Goal: Book appointment/travel/reservation

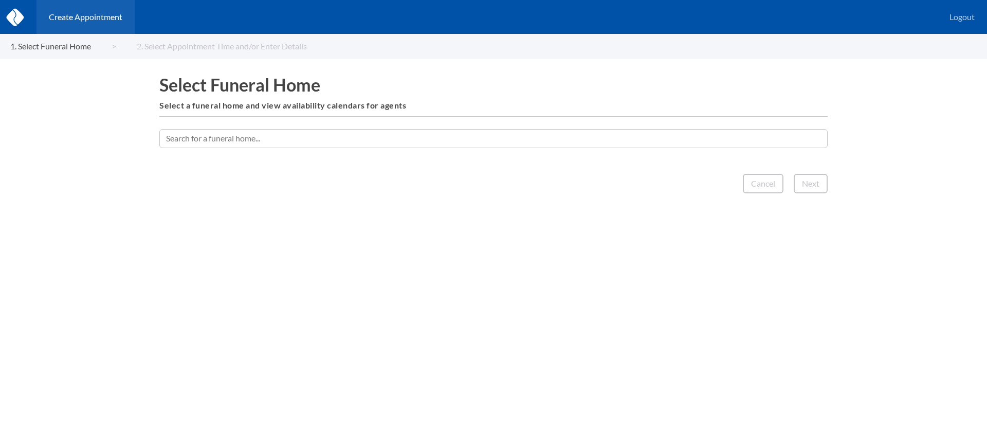
click at [409, 137] on input "text" at bounding box center [493, 138] width 668 height 19
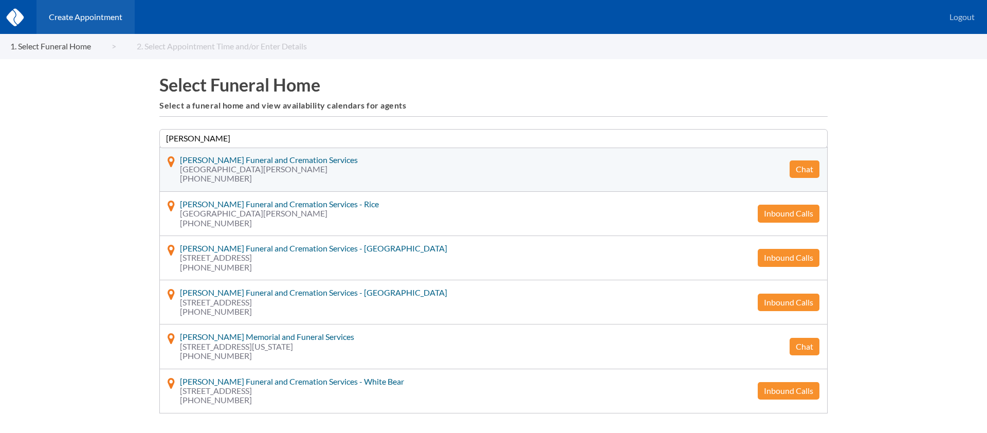
type input "[PERSON_NAME]"
click at [806, 168] on button "Chat" at bounding box center [805, 168] width 30 height 17
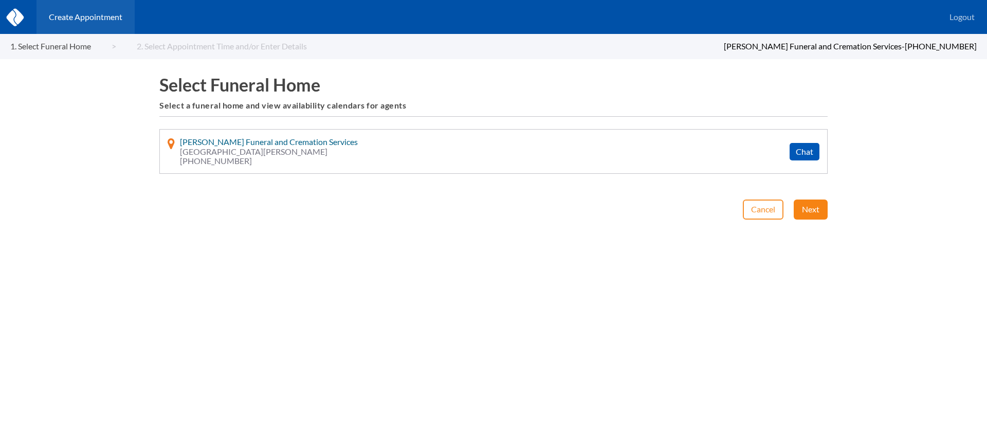
click at [813, 207] on button "Next" at bounding box center [811, 209] width 34 height 20
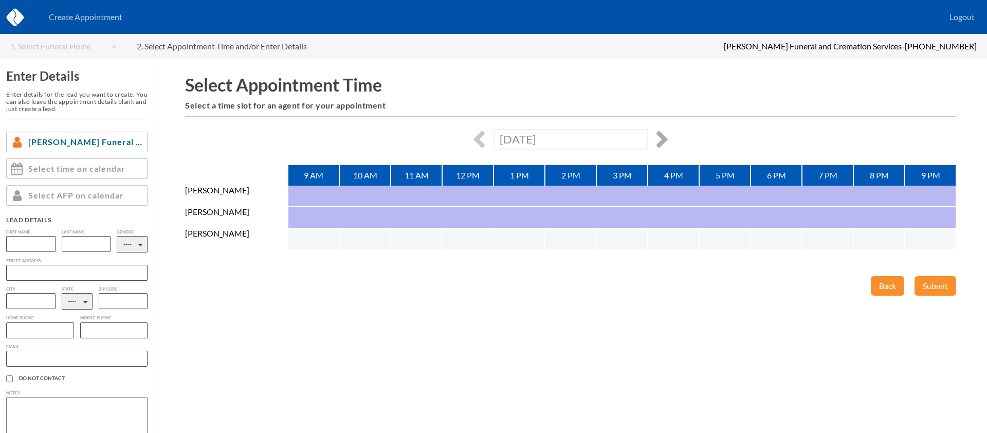
click at [665, 136] on button "button" at bounding box center [658, 139] width 17 height 17
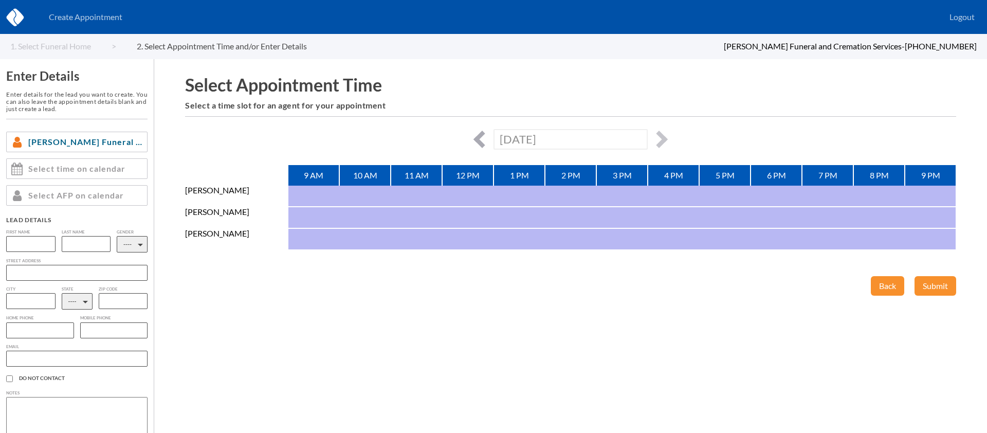
click at [475, 137] on button "button" at bounding box center [481, 139] width 17 height 17
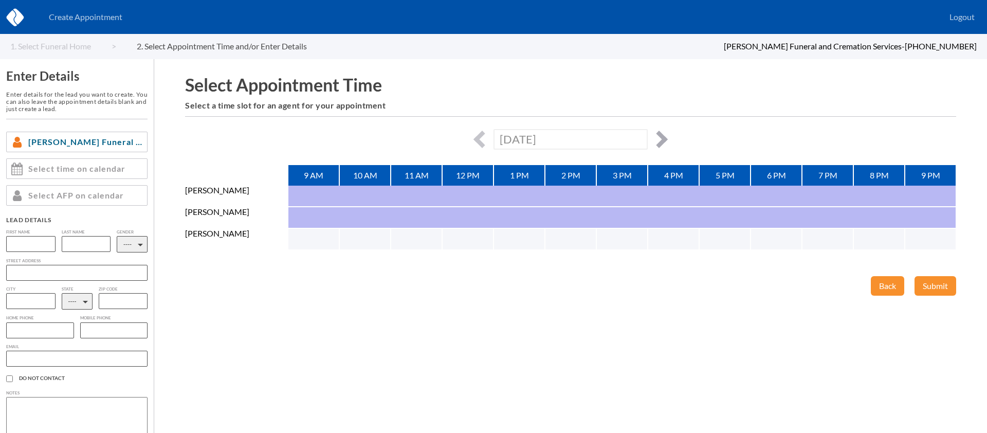
click at [658, 133] on button "button" at bounding box center [658, 139] width 17 height 17
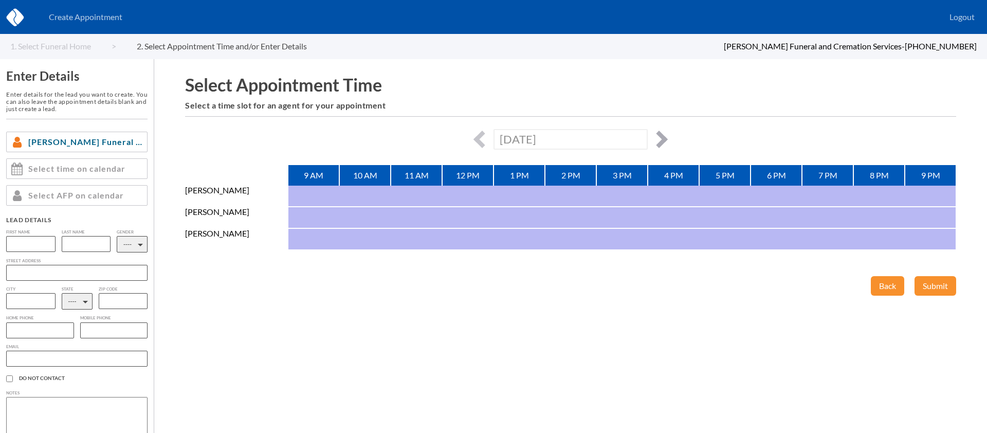
click at [660, 134] on button "button" at bounding box center [658, 139] width 17 height 17
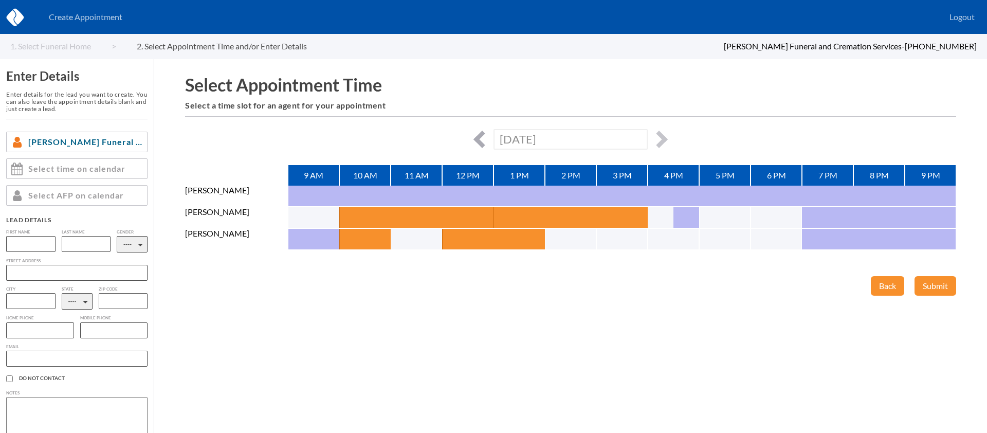
click at [481, 144] on button "button" at bounding box center [481, 139] width 17 height 17
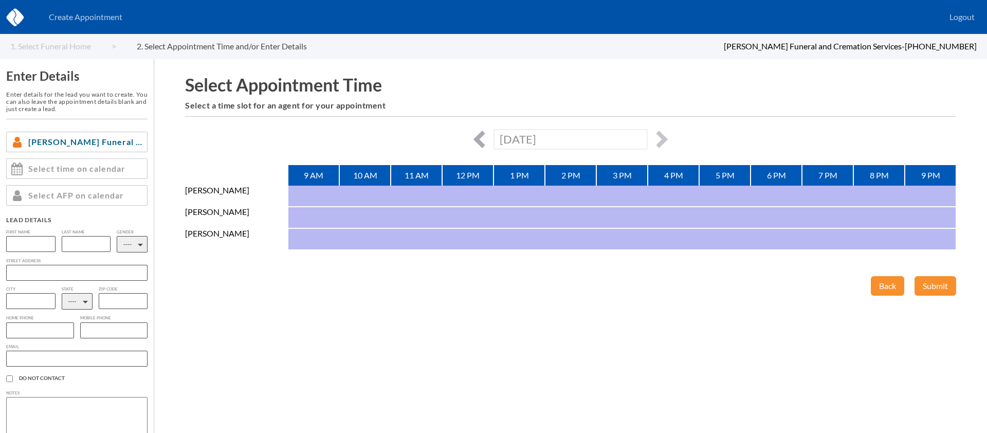
click at [482, 143] on button "button" at bounding box center [481, 139] width 17 height 17
type input "[DATE]"
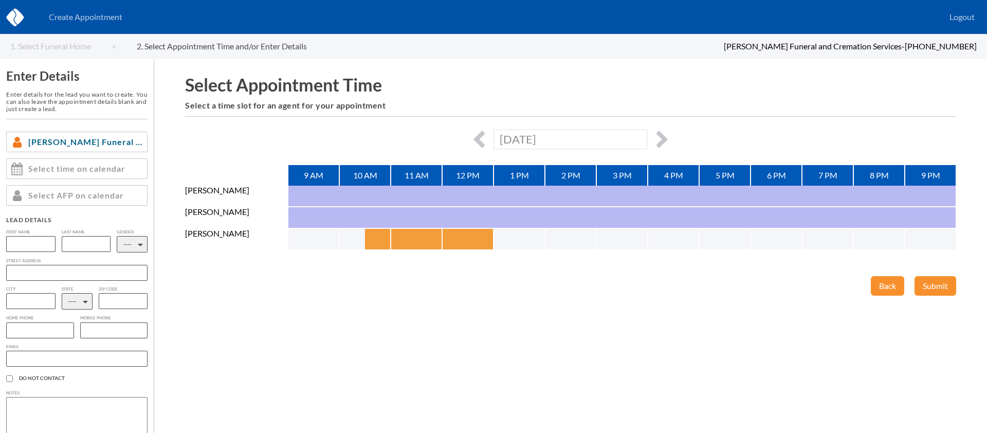
click at [372, 234] on button "button" at bounding box center [378, 239] width 26 height 21
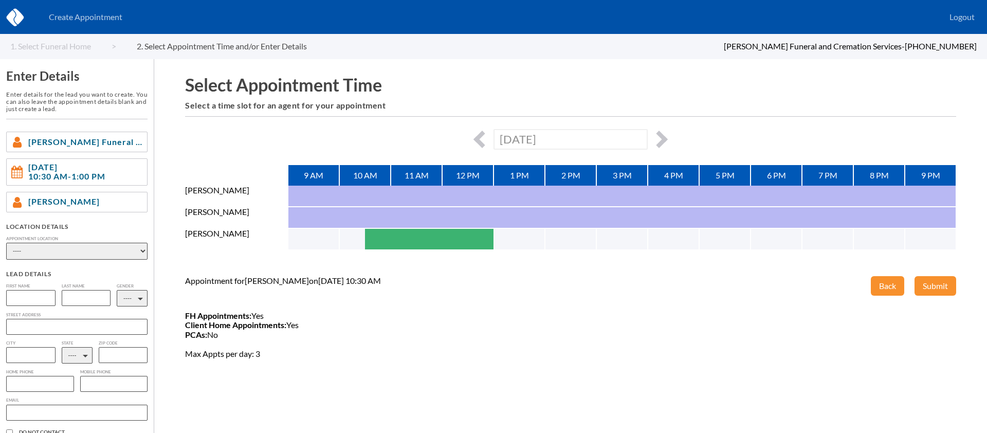
click at [109, 247] on select "---- Phone Consultation [PERSON_NAME] Funeral and Cremation Services - Rice [PE…" at bounding box center [76, 251] width 141 height 17
